Goal: Use online tool/utility

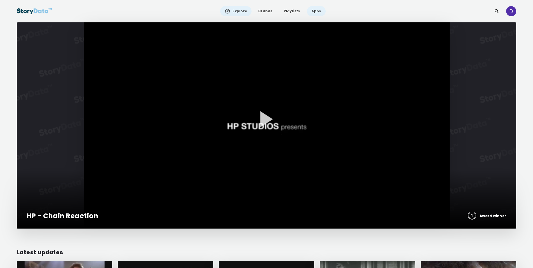
click at [316, 14] on link "Apps" at bounding box center [316, 11] width 19 height 10
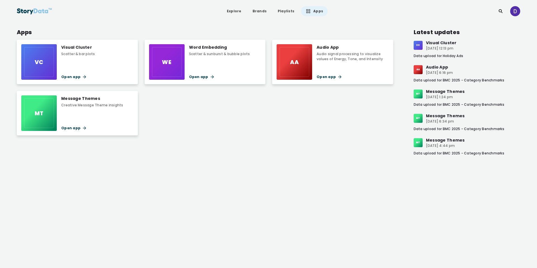
click at [117, 60] on div "VC Visual Cluster Scatter & bar plots Open app" at bounding box center [77, 62] width 121 height 44
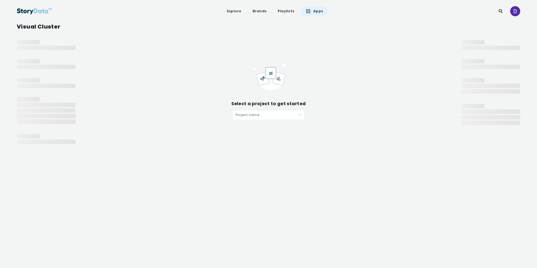
click at [270, 115] on input "search" at bounding box center [266, 114] width 62 height 8
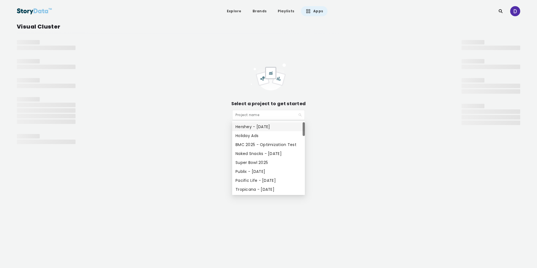
click at [275, 129] on div "Hershey - [DATE]" at bounding box center [268, 127] width 66 height 6
